Goal: Transaction & Acquisition: Purchase product/service

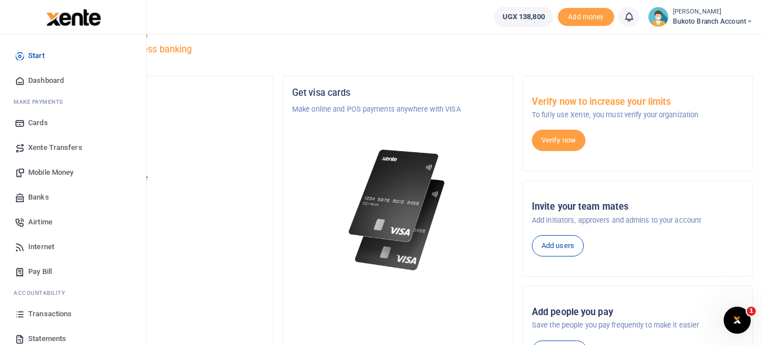
click at [53, 174] on span "Mobile Money" at bounding box center [50, 172] width 45 height 11
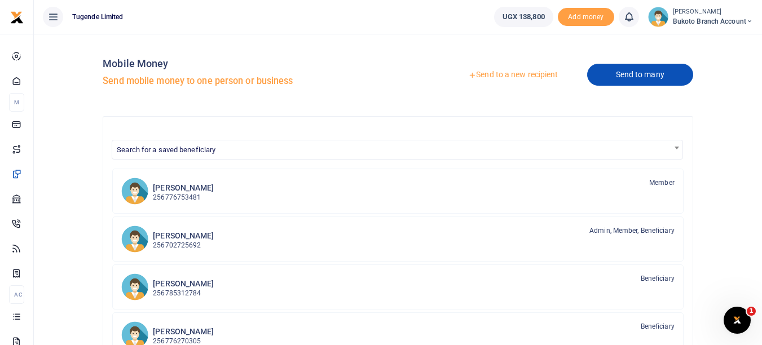
click at [625, 80] on link "Send to many" at bounding box center [641, 75] width 106 height 22
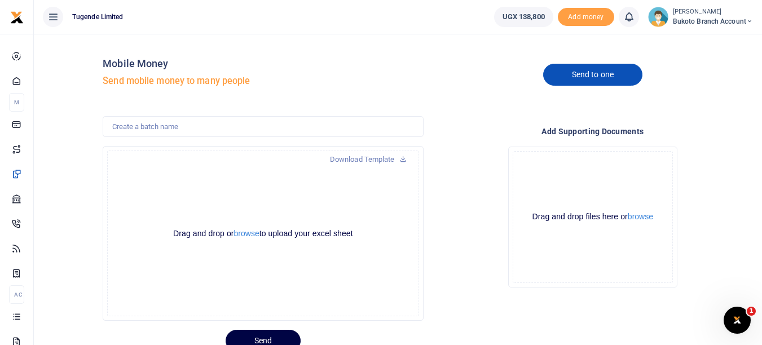
click at [588, 84] on link "Send to one" at bounding box center [592, 75] width 99 height 22
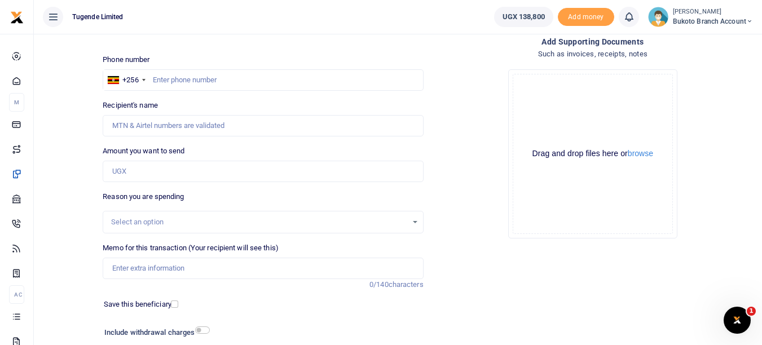
scroll to position [91, 0]
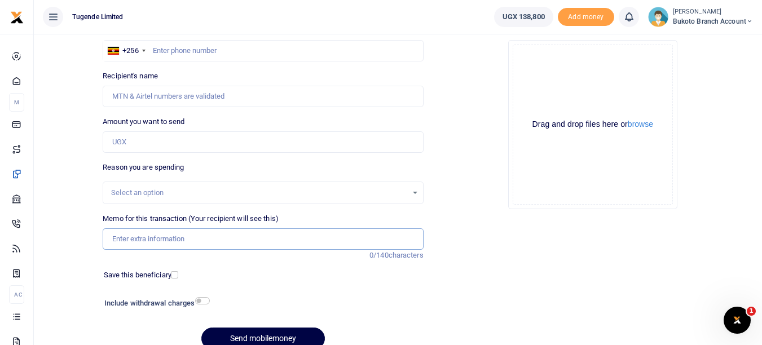
click at [188, 233] on input "Memo for this transaction (Your recipient will see this)" at bounding box center [263, 239] width 321 height 21
paste input "Bukoto Branch Expenses for weekending 23/08/25 and 30/08/25"
click at [109, 241] on input "Bukoto Branch Expenses for weekending 23/08/25 and 30/08/25" at bounding box center [263, 239] width 321 height 21
paste input "TLUG-016331"
click at [134, 239] on input "TLUG-016331 Bukoto Branch Expenses for weekending 23/08/25 and 30/08/25" at bounding box center [263, 239] width 321 height 21
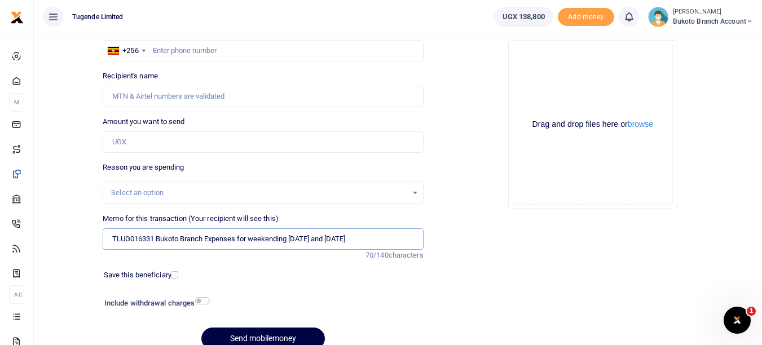
click at [314, 237] on input "TLUG016331 Bukoto Branch Expenses for weekending 23/08/25 and 30/08/25" at bounding box center [263, 239] width 321 height 21
click at [297, 239] on input "TLUG016331 Bukoto Branch Expenses for weekending 23 August 25 and 30/08/25" at bounding box center [263, 239] width 321 height 21
click at [300, 234] on input "TLUG016331 Bukoto Branch Expenses for weekending 23 August 25 and 30/08/25" at bounding box center [263, 239] width 321 height 21
click at [379, 239] on input "TLUG016331 Bukoto Branch Expenses for weekending 23th August 25 and 30/08/25" at bounding box center [263, 239] width 321 height 21
type input "TLUG016331 Bukoto Branch Expenses for weekending [DATE] and [DATE]"
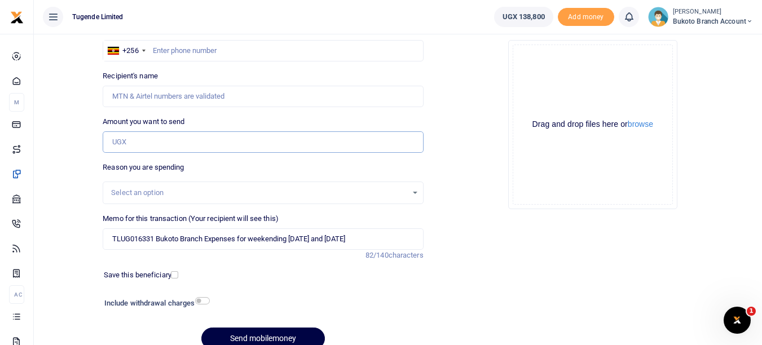
click at [128, 149] on input "Amount you want to send" at bounding box center [263, 141] width 321 height 21
type input "132,000"
click at [488, 184] on div "Drop your files here Drag and drop files here or browse Powered by Uppy" at bounding box center [593, 124] width 321 height 187
click at [210, 50] on input "text" at bounding box center [263, 50] width 321 height 21
type input "777610027"
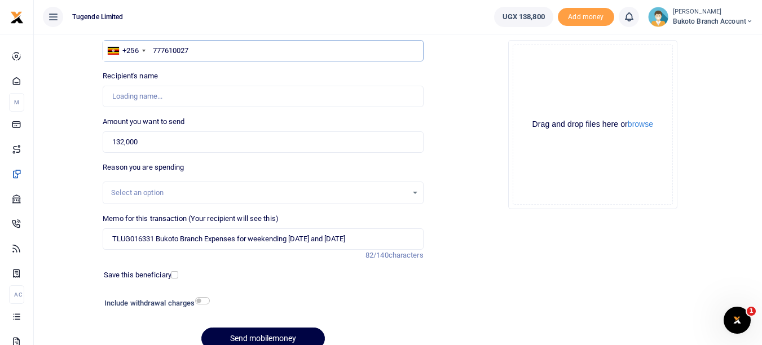
type input "Bromea Khwaka"
type input "777610027"
click at [466, 133] on div "Drop your files here Drag and drop files here or browse Powered by Uppy" at bounding box center [593, 124] width 321 height 187
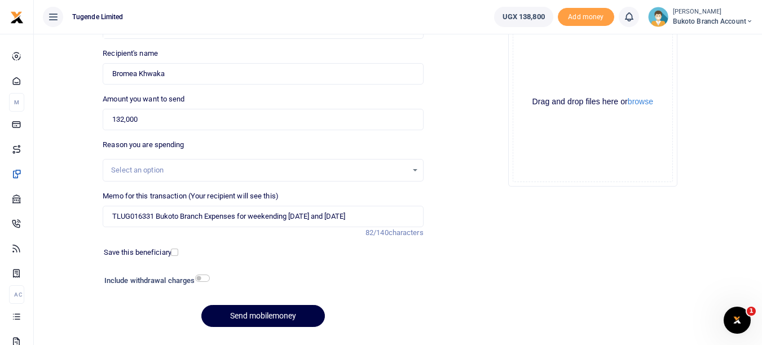
scroll to position [143, 0]
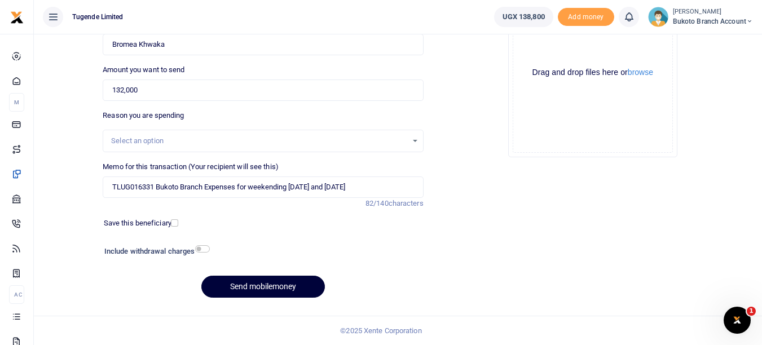
click at [251, 290] on button "Send mobilemoney" at bounding box center [263, 287] width 124 height 22
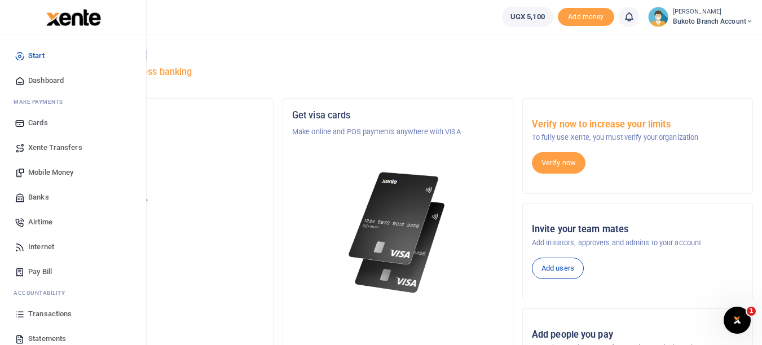
click at [45, 317] on span "Transactions" at bounding box center [49, 314] width 43 height 11
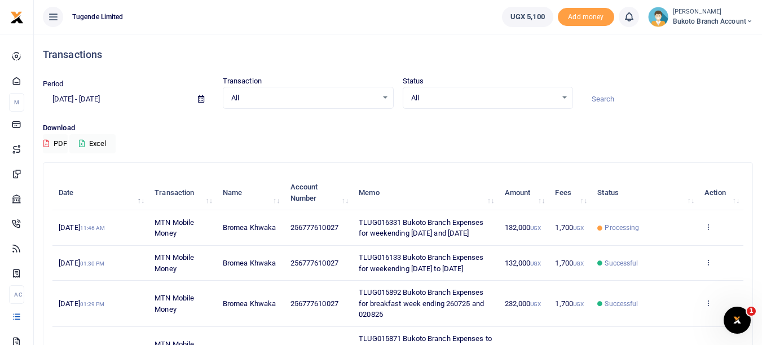
click at [369, 146] on div "Download PDF Excel" at bounding box center [398, 137] width 711 height 31
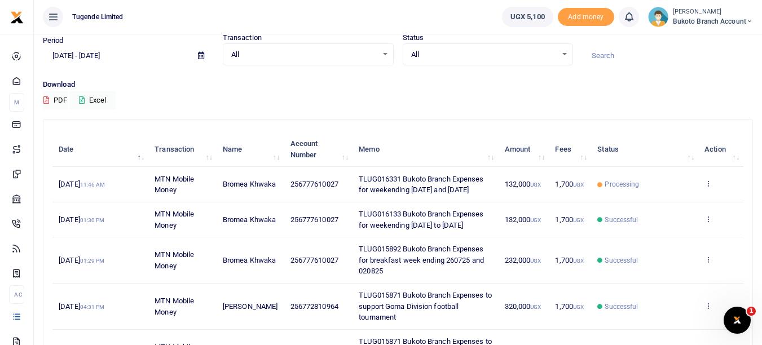
scroll to position [45, 0]
